Goal: Obtain resource: Obtain resource

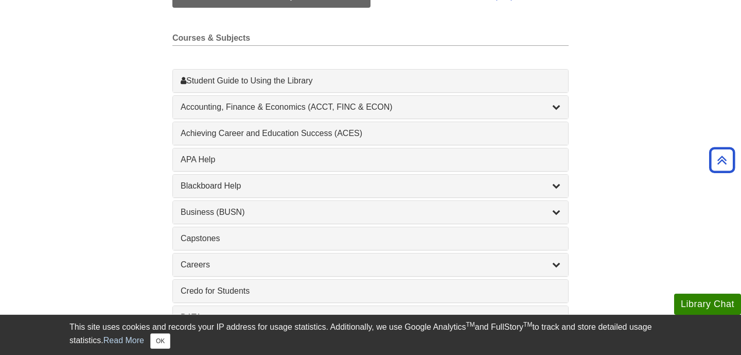
scroll to position [280, 0]
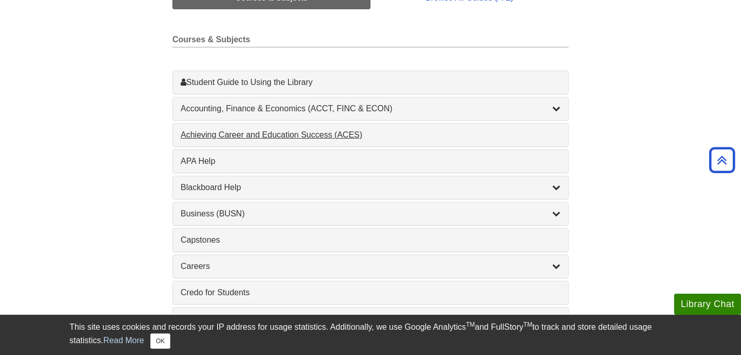
click at [267, 133] on div "Achieving Career and Education Success (ACES) , 1 guides" at bounding box center [371, 135] width 380 height 12
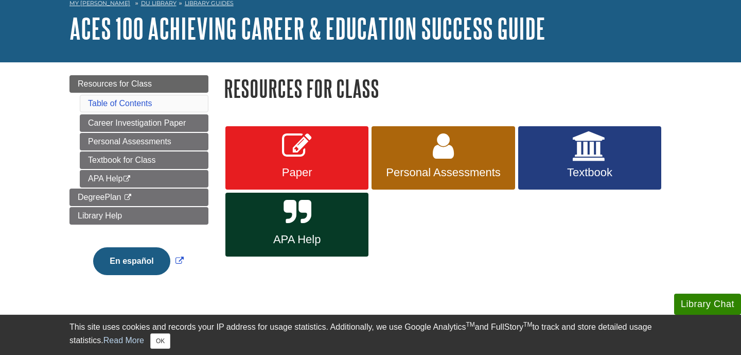
scroll to position [63, 0]
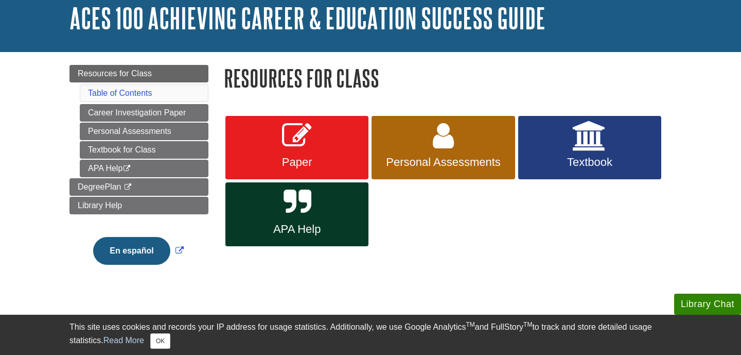
click at [300, 229] on span "APA Help" at bounding box center [297, 228] width 128 height 13
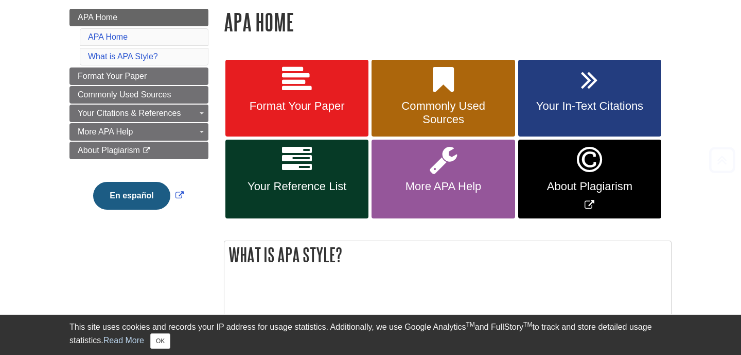
scroll to position [149, 0]
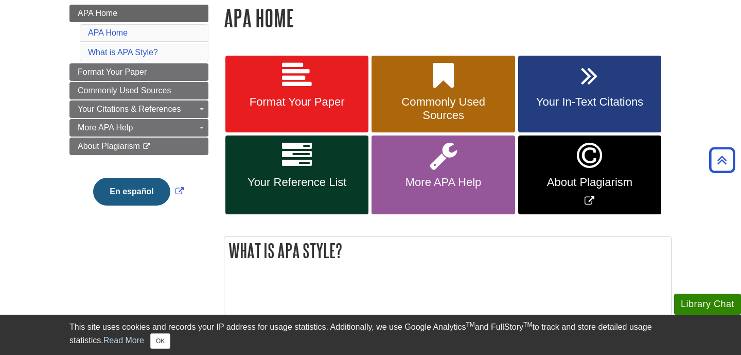
click at [276, 101] on span "Format Your Paper" at bounding box center [297, 101] width 128 height 13
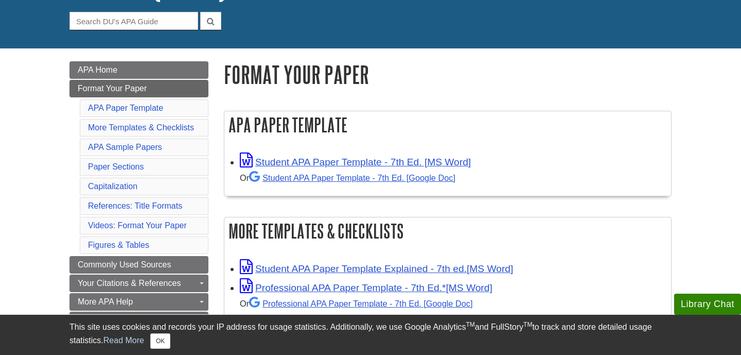
scroll to position [113, 0]
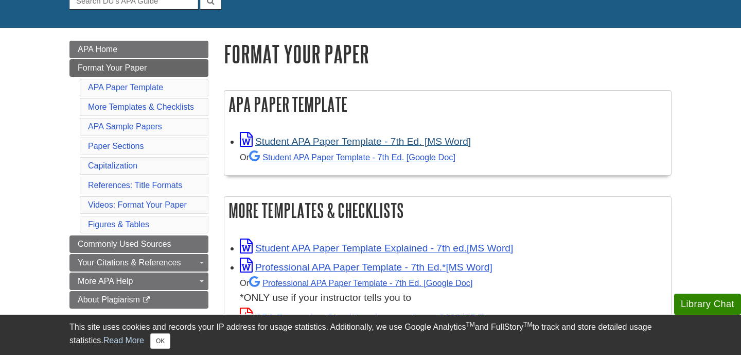
click at [361, 139] on link "Student APA Paper Template - 7th Ed. [MS Word]" at bounding box center [355, 141] width 231 height 11
click at [318, 156] on link "Student APA Paper Template - 7th Ed. [Google Doc]" at bounding box center [352, 156] width 206 height 9
